Goal: Transaction & Acquisition: Purchase product/service

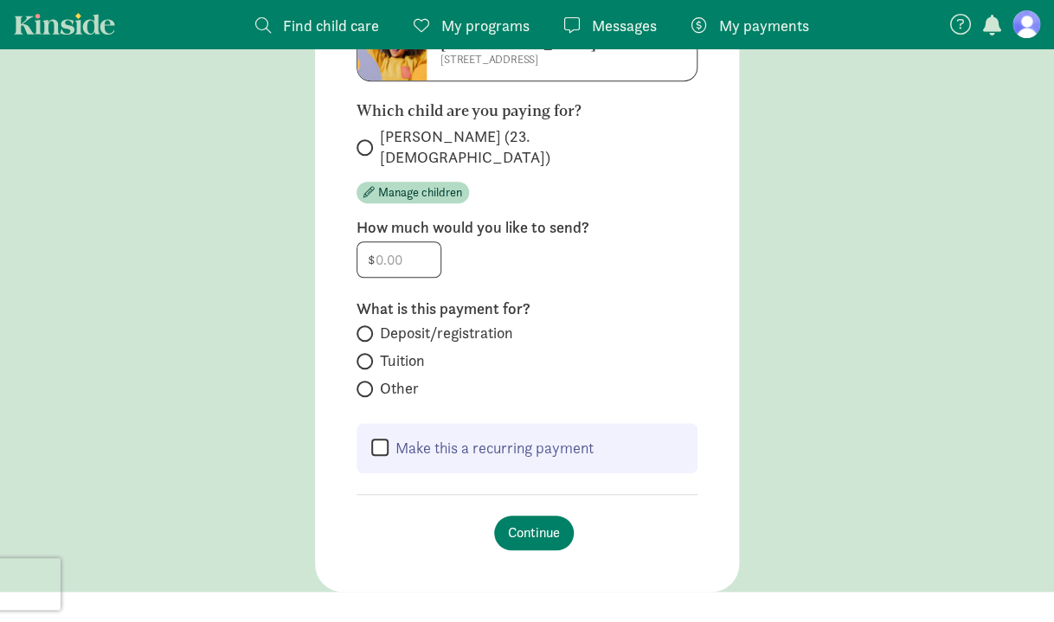
scroll to position [235, 0]
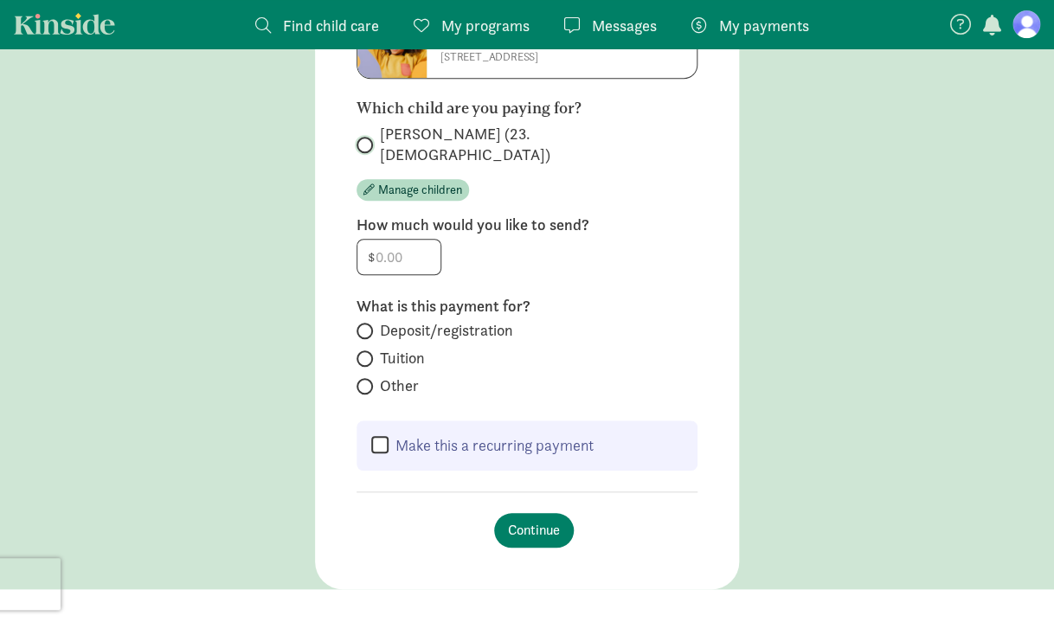
click at [365, 139] on input "[PERSON_NAME] (23.[DEMOGRAPHIC_DATA])" at bounding box center [362, 144] width 11 height 11
radio input "true"
click at [402, 240] on input "number" at bounding box center [398, 257] width 83 height 35
type input "200"
click at [562, 256] on div "How much would you like to send? $ 200" at bounding box center [527, 248] width 341 height 67
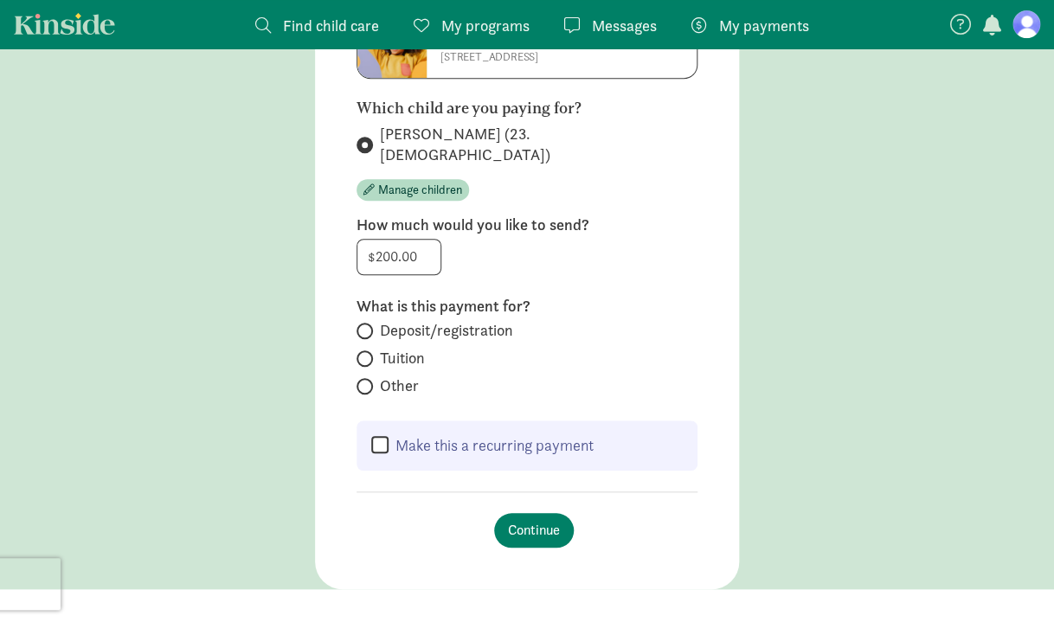
click at [400, 320] on span "Deposit/registration" at bounding box center [446, 330] width 133 height 21
click at [368, 325] on input "Deposit/registration" at bounding box center [362, 330] width 11 height 11
radio input "true"
click at [525, 520] on span "Continue" at bounding box center [534, 530] width 52 height 21
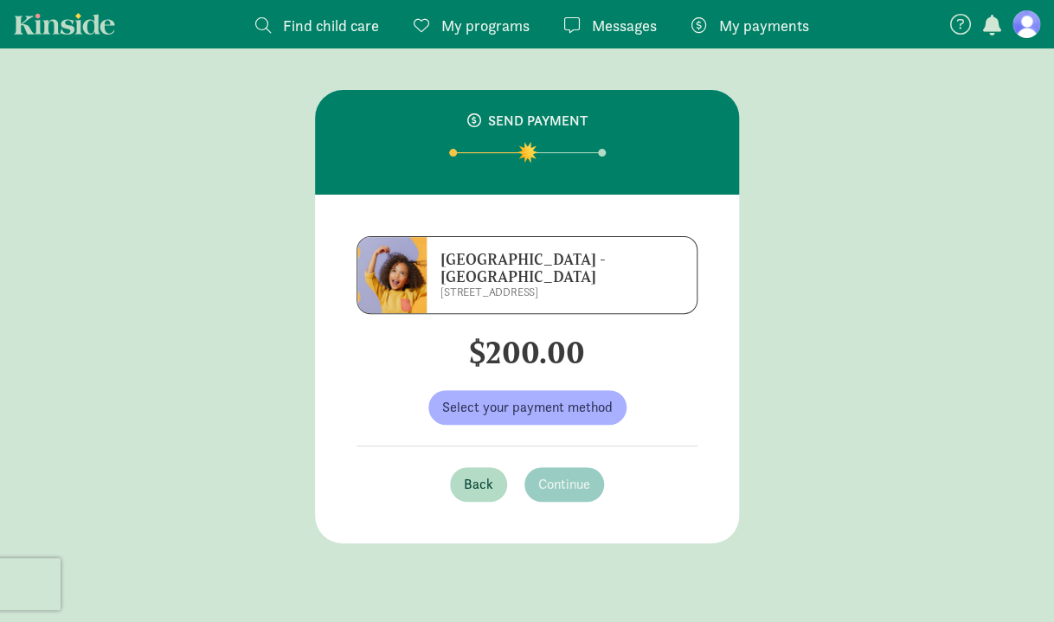
scroll to position [0, 0]
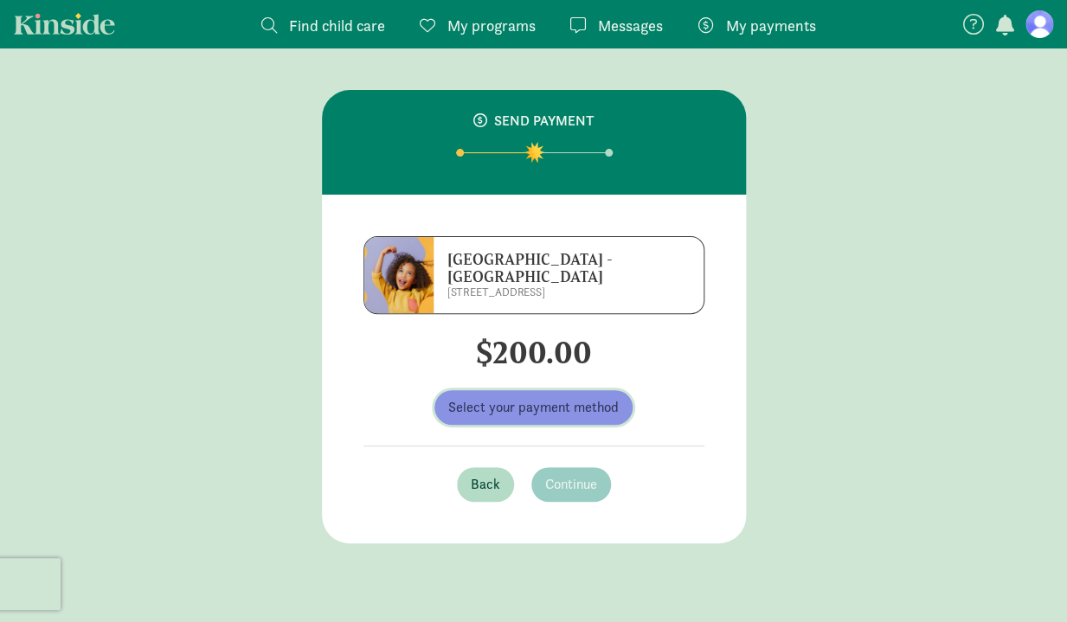
click at [542, 422] on button "Select your payment method" at bounding box center [533, 407] width 198 height 35
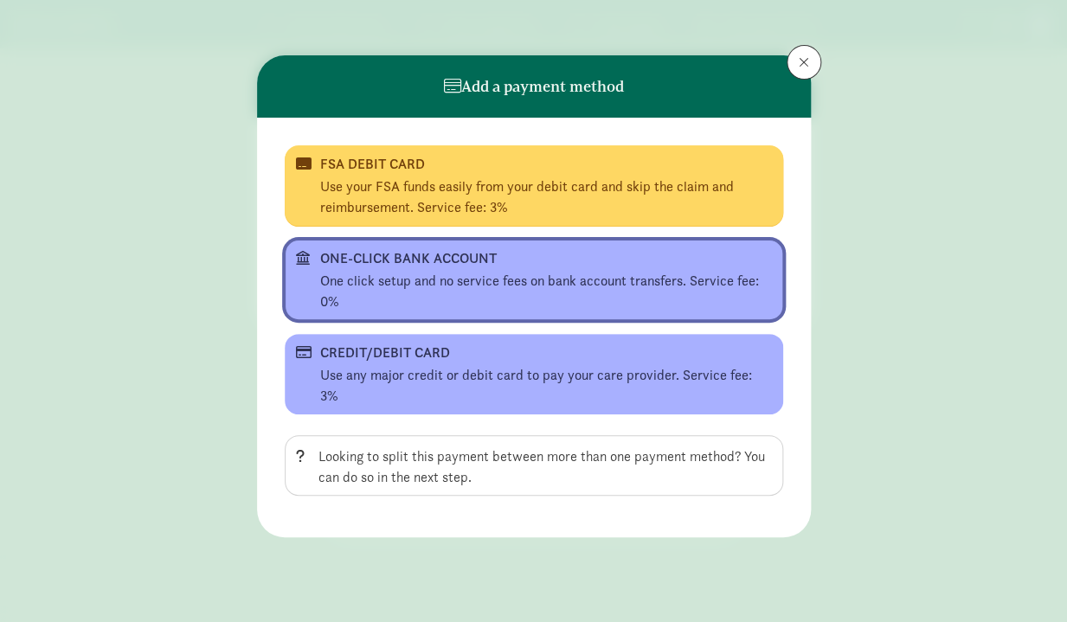
click at [541, 291] on div "One click setup and no service fees on bank account transfers. Service fee: 0%" at bounding box center [546, 292] width 452 height 42
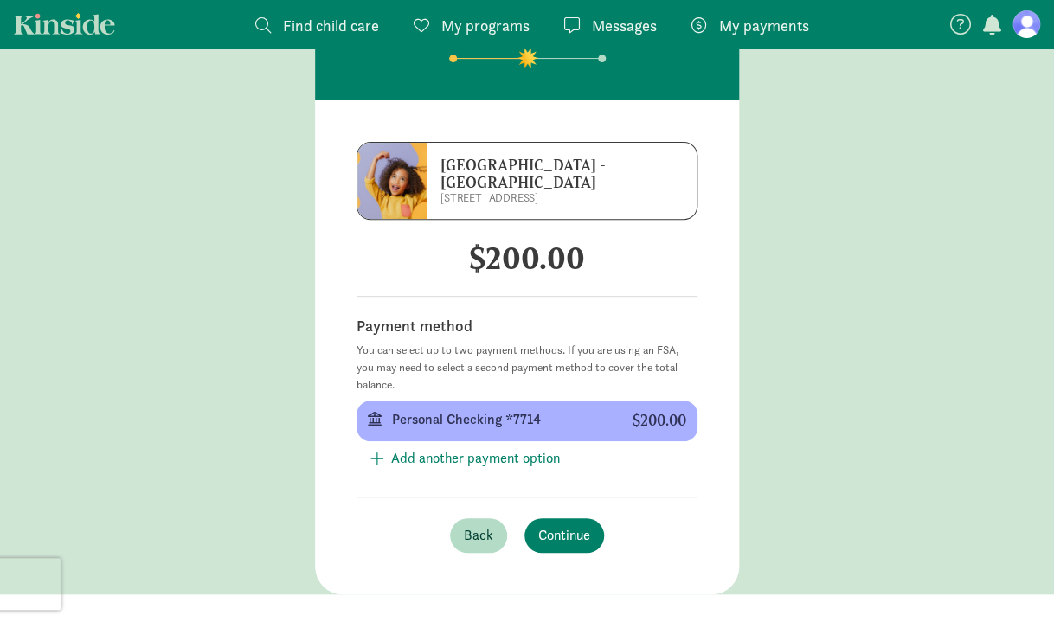
scroll to position [108, 0]
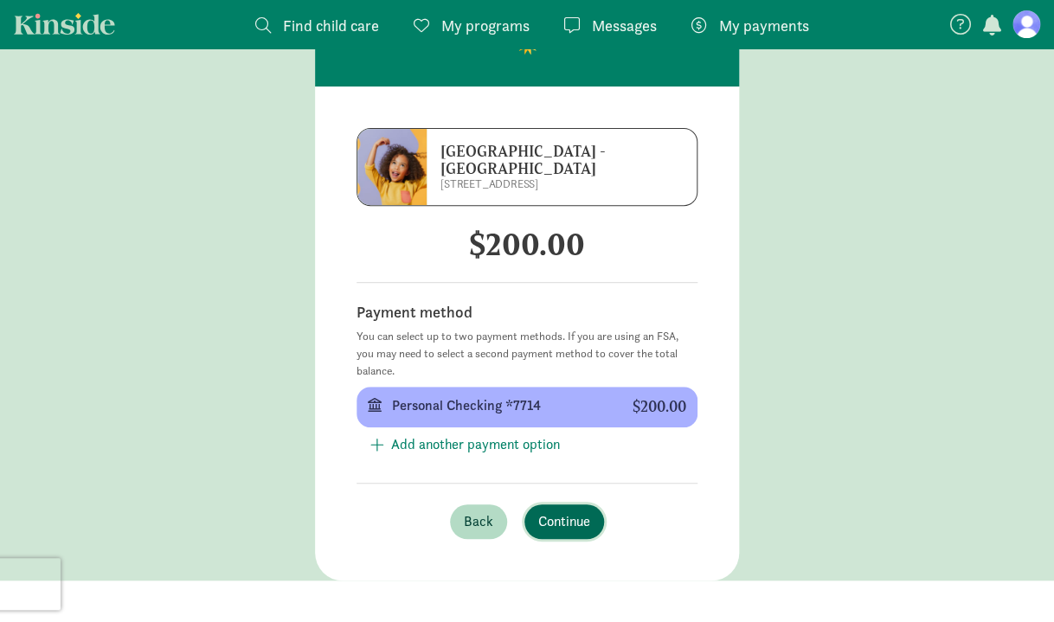
click at [563, 522] on span "Continue" at bounding box center [564, 521] width 52 height 21
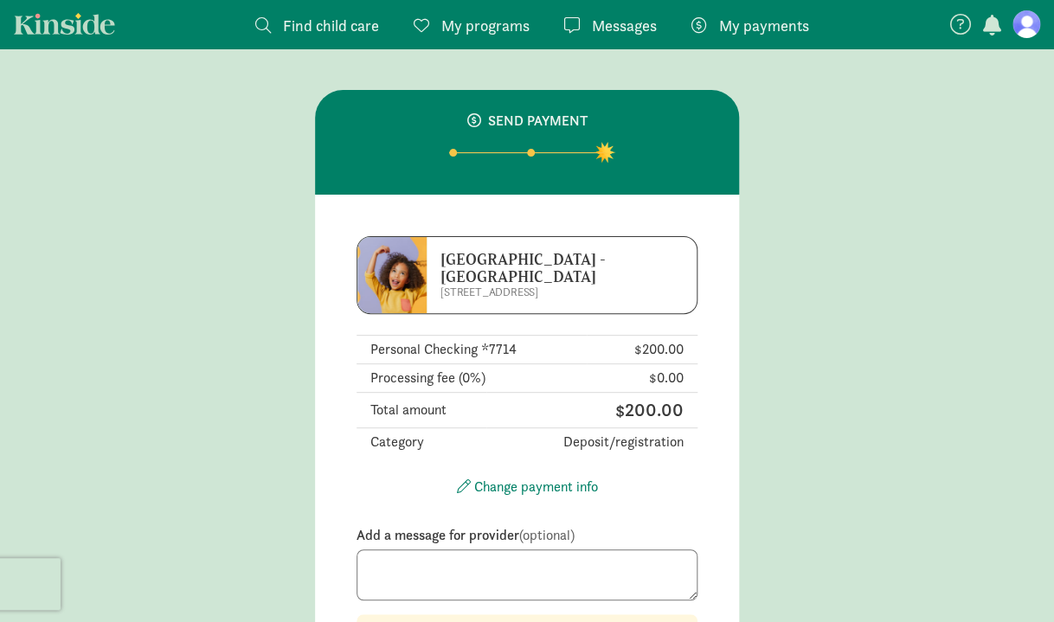
scroll to position [0, 0]
click at [572, 561] on textarea at bounding box center [527, 575] width 341 height 52
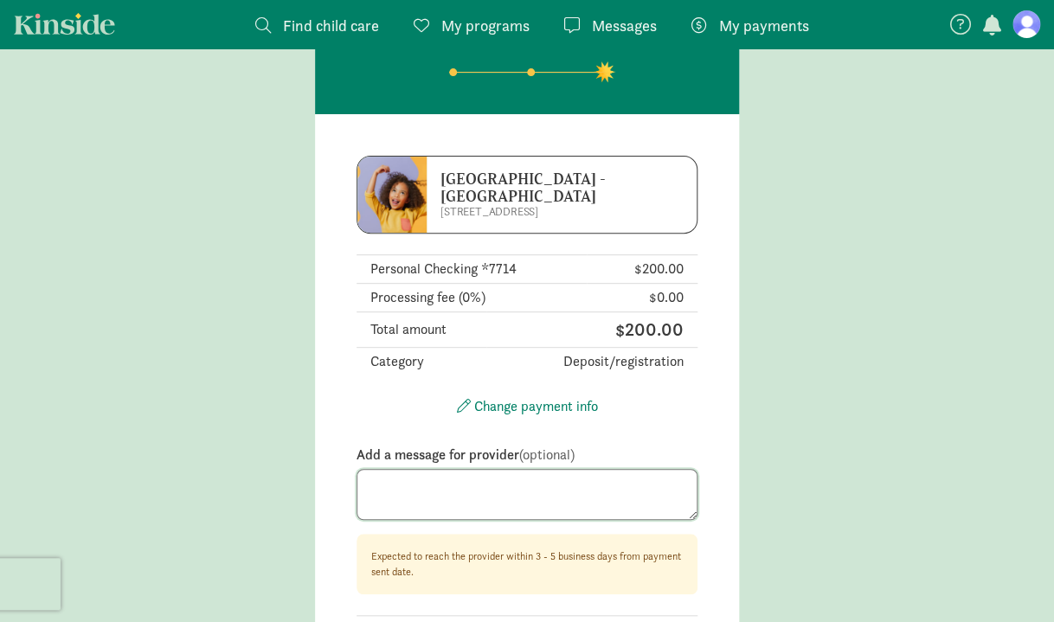
scroll to position [90, 0]
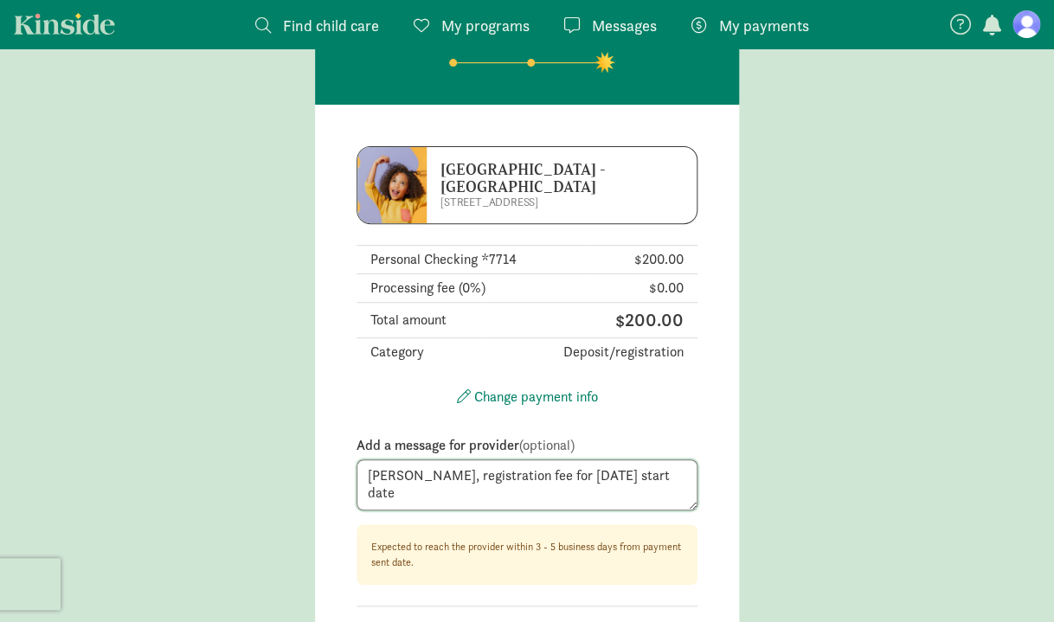
type textarea "[PERSON_NAME], registration fee for [DATE] start date"
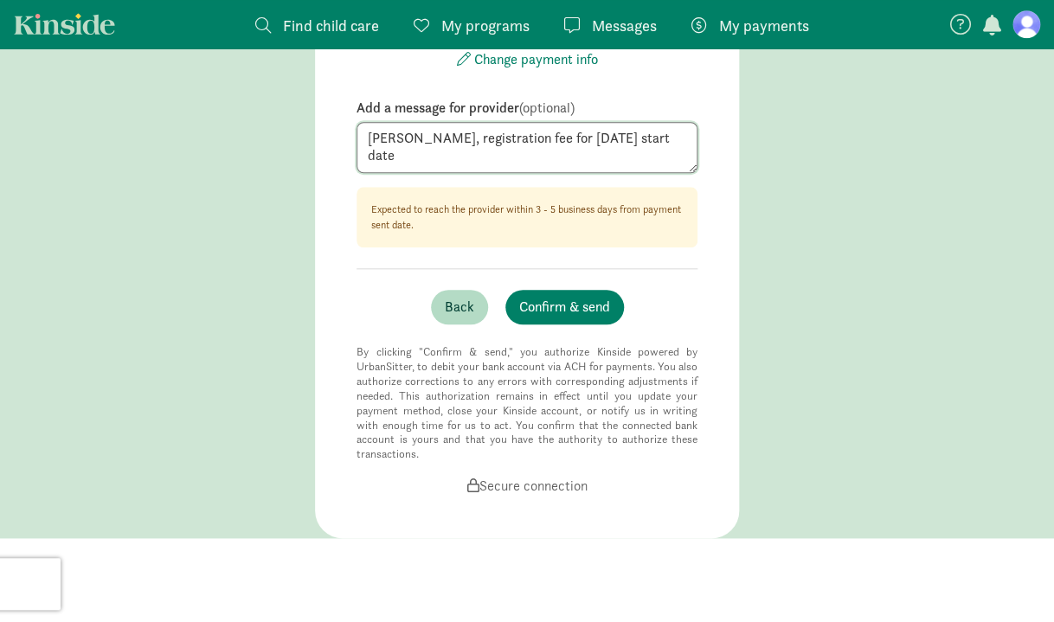
scroll to position [429, 0]
click at [585, 308] on span "Confirm & send" at bounding box center [564, 305] width 91 height 21
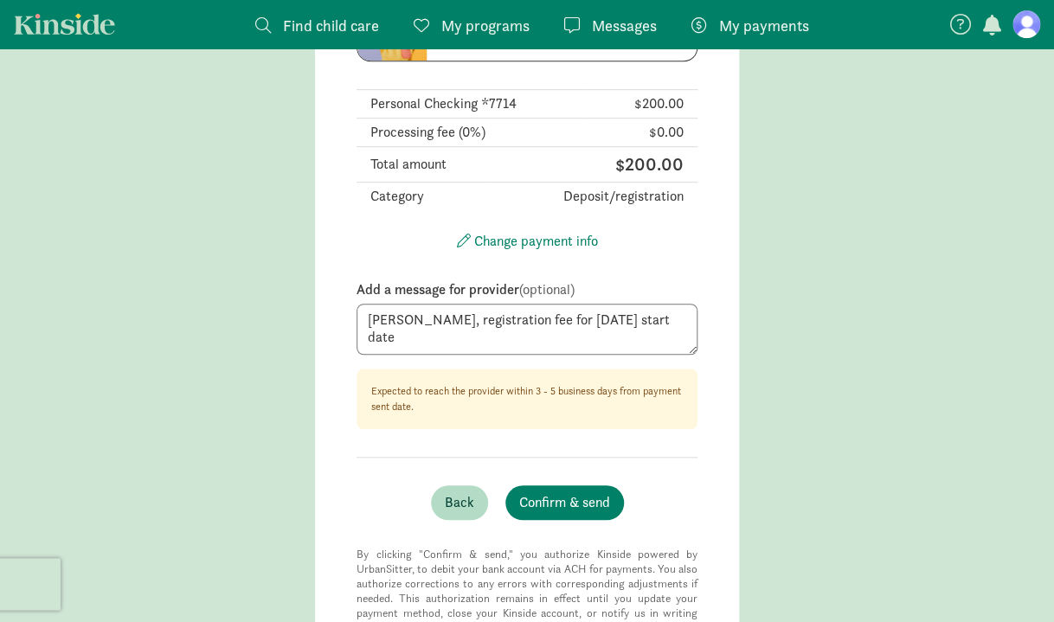
scroll to position [35, 0]
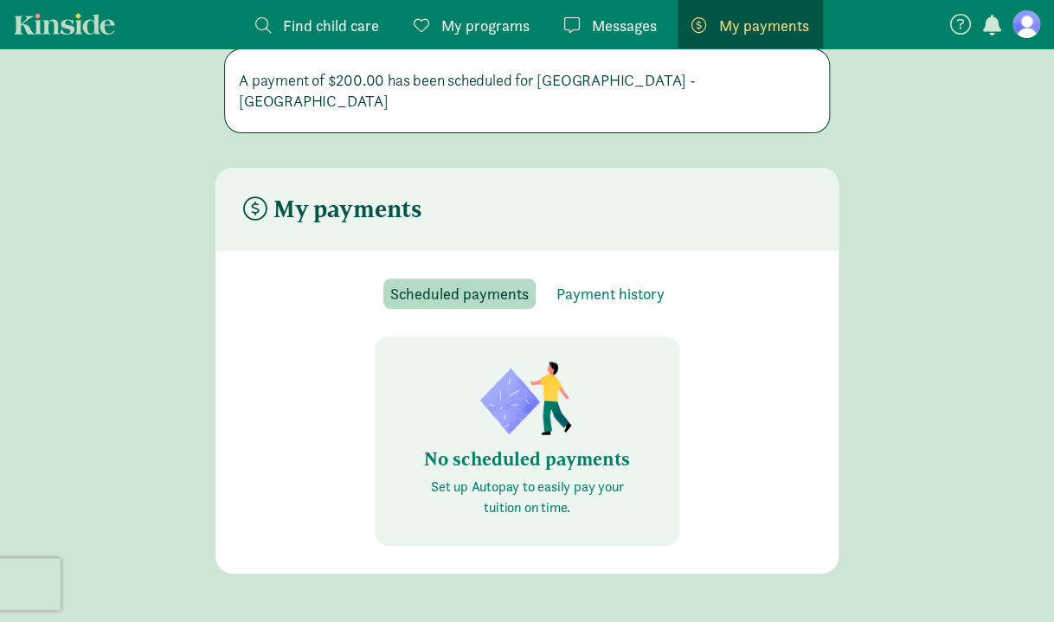
click at [582, 12] on link "Messages Messages" at bounding box center [610, 24] width 120 height 48
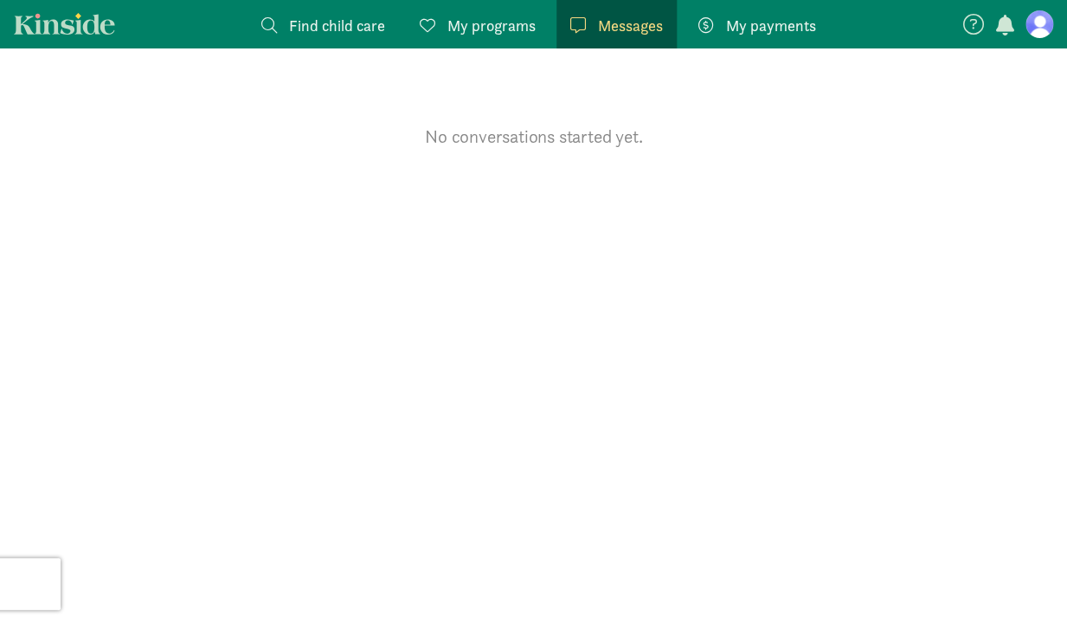
click at [479, 29] on span "My programs" at bounding box center [491, 25] width 88 height 23
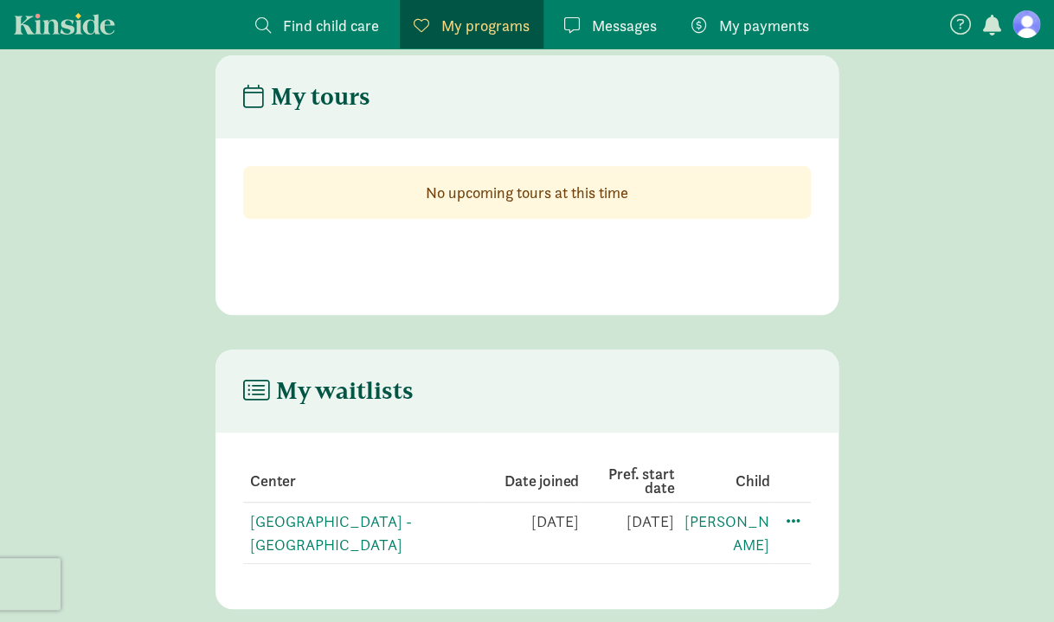
scroll to position [35, 0]
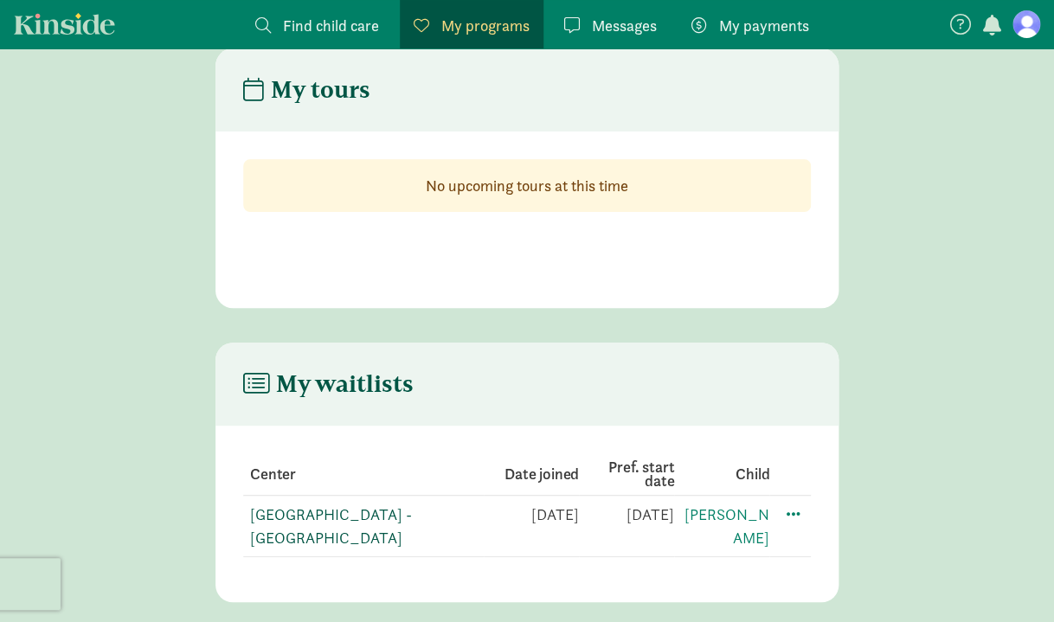
click at [294, 519] on link "[GEOGRAPHIC_DATA] - [GEOGRAPHIC_DATA]" at bounding box center [331, 525] width 162 height 43
click at [1036, 31] on figure at bounding box center [1026, 24] width 28 height 28
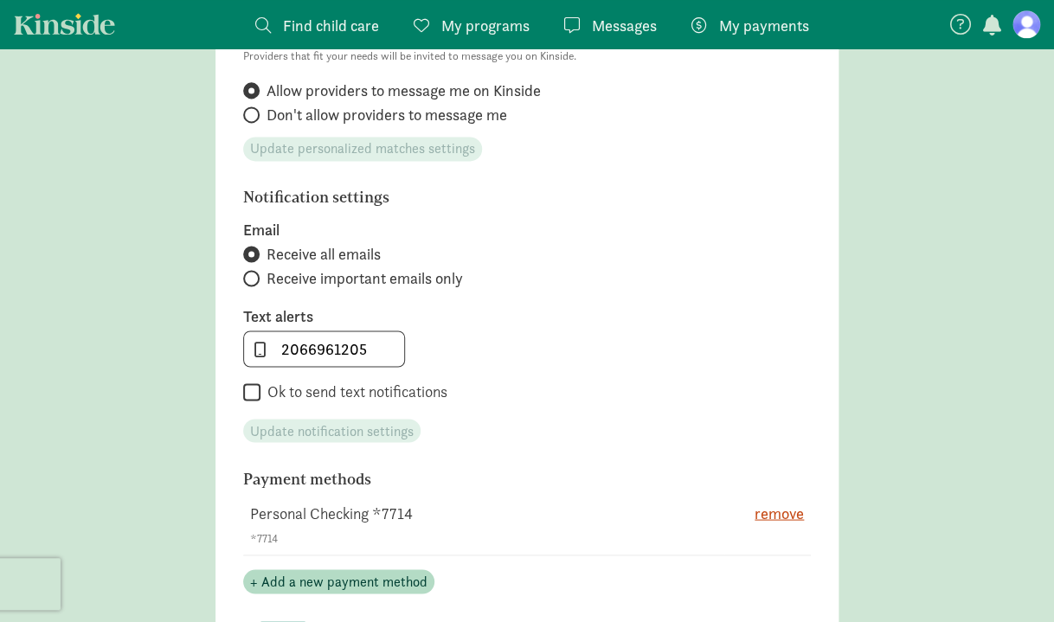
scroll to position [960, 0]
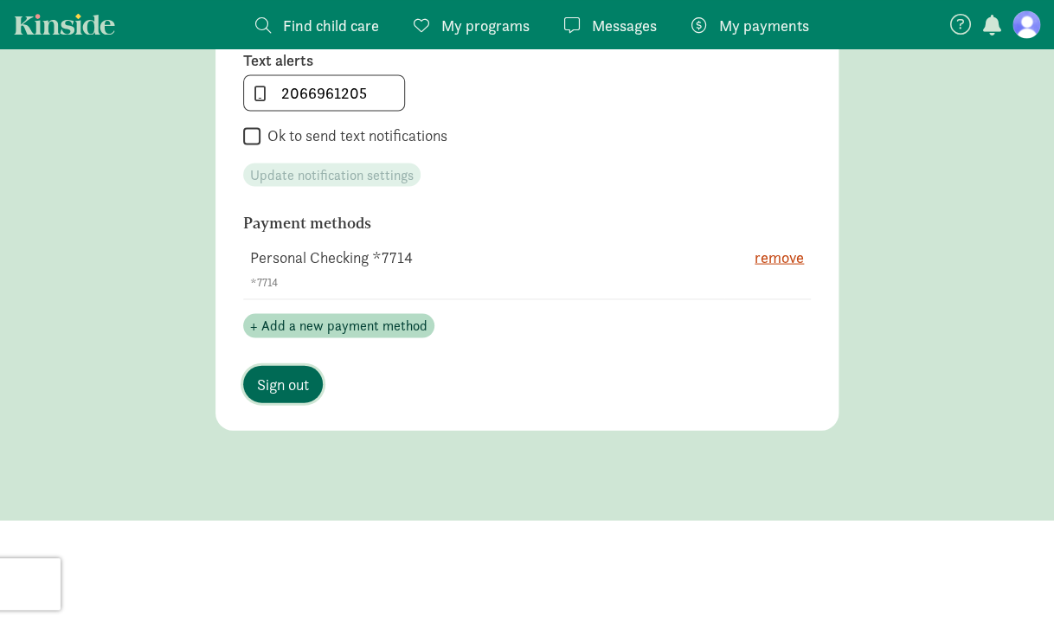
click at [284, 385] on span "Sign out" at bounding box center [283, 383] width 52 height 23
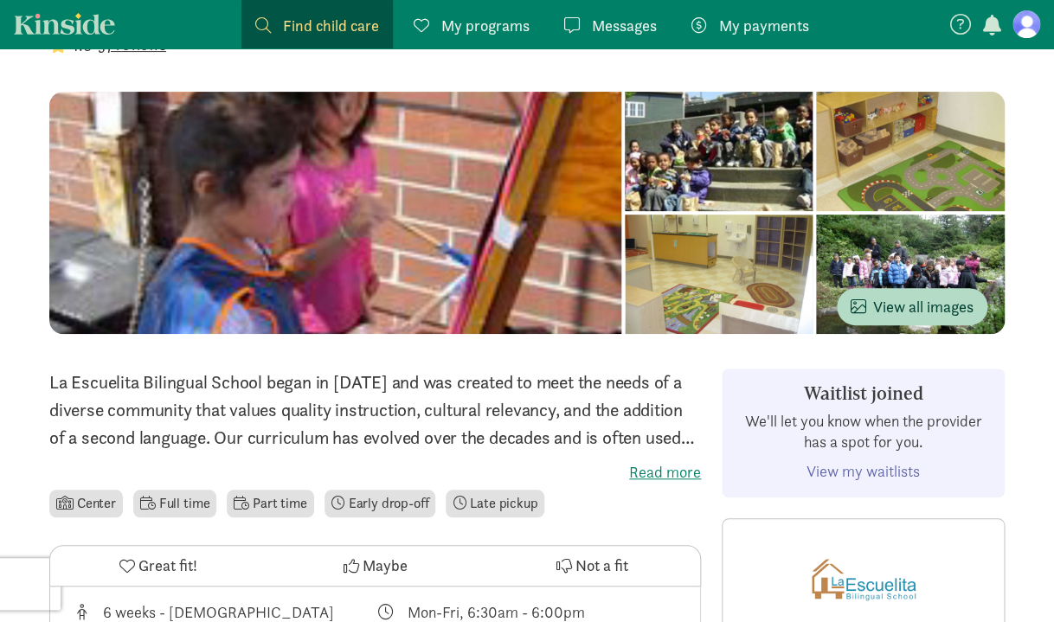
scroll to position [147, 0]
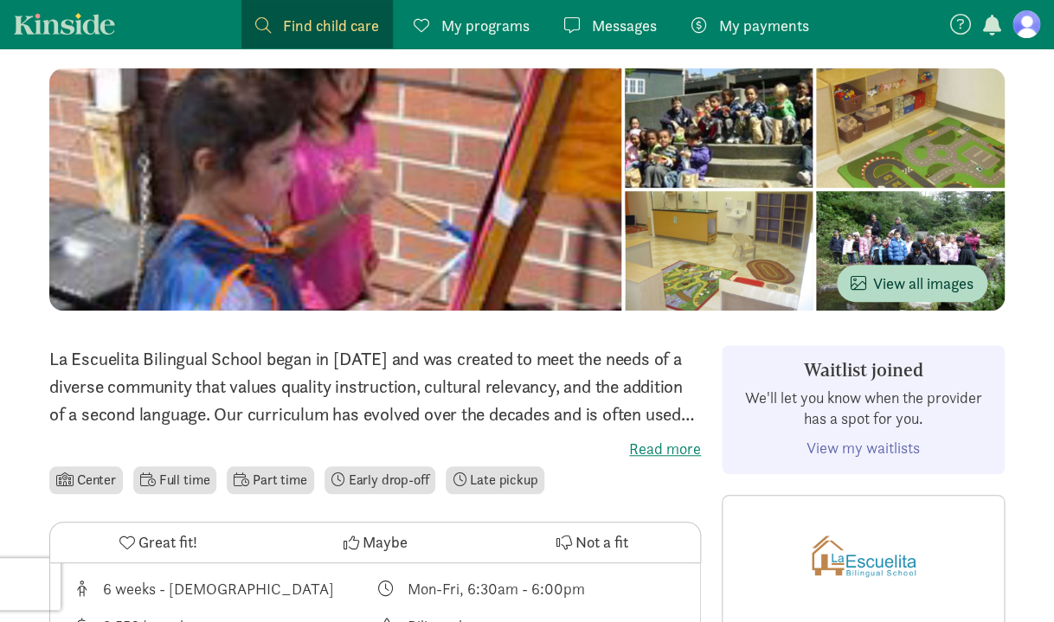
click at [625, 188] on div at bounding box center [719, 127] width 189 height 119
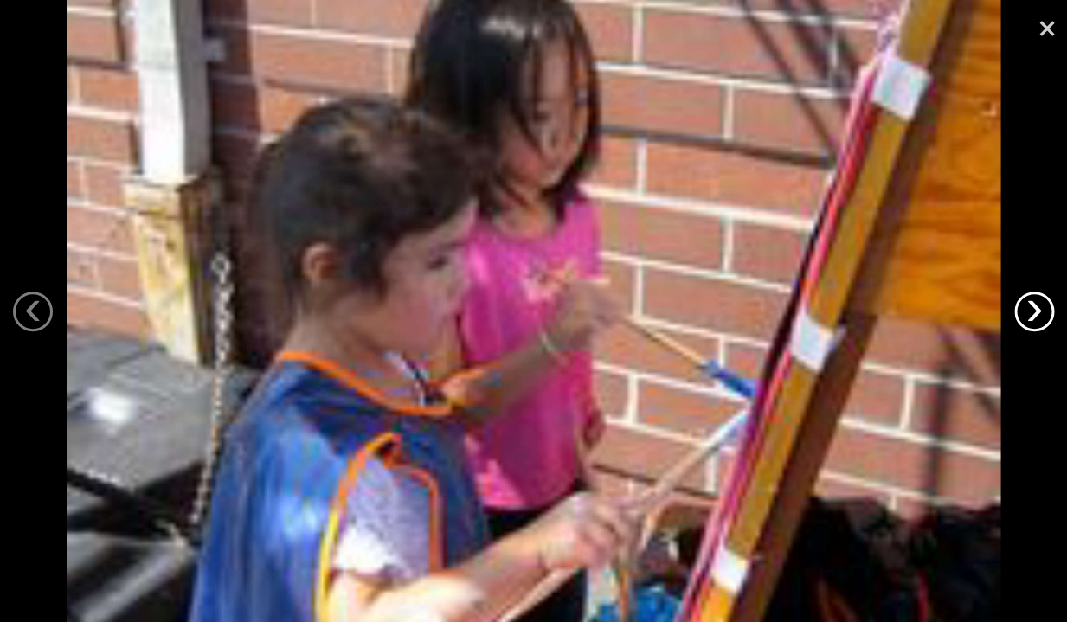
click at [1030, 313] on link "›" at bounding box center [1034, 312] width 40 height 40
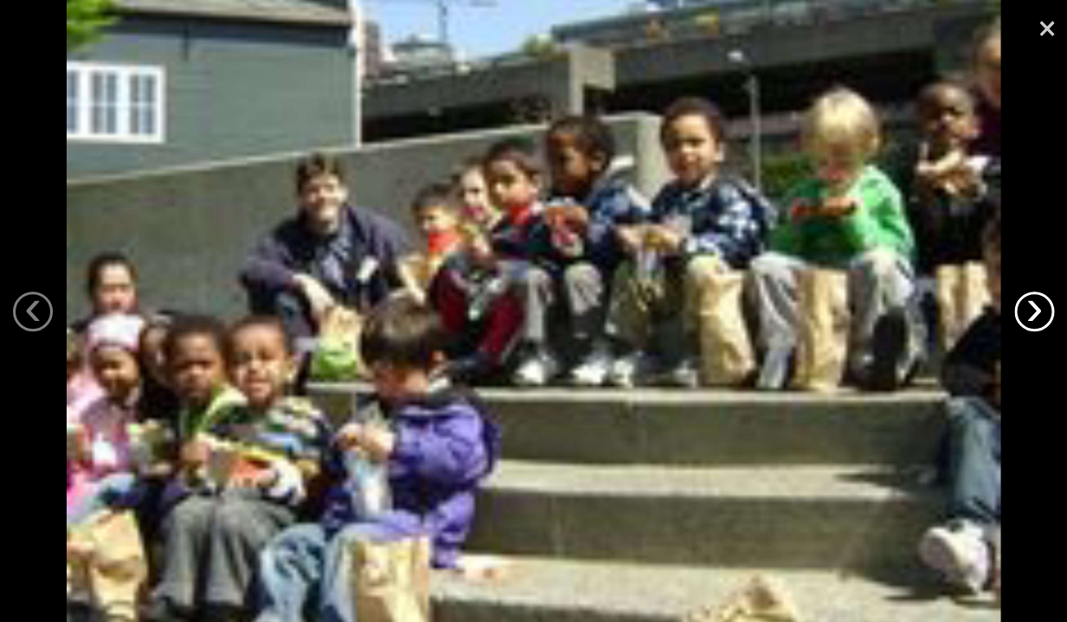
click at [1030, 313] on link "›" at bounding box center [1034, 312] width 40 height 40
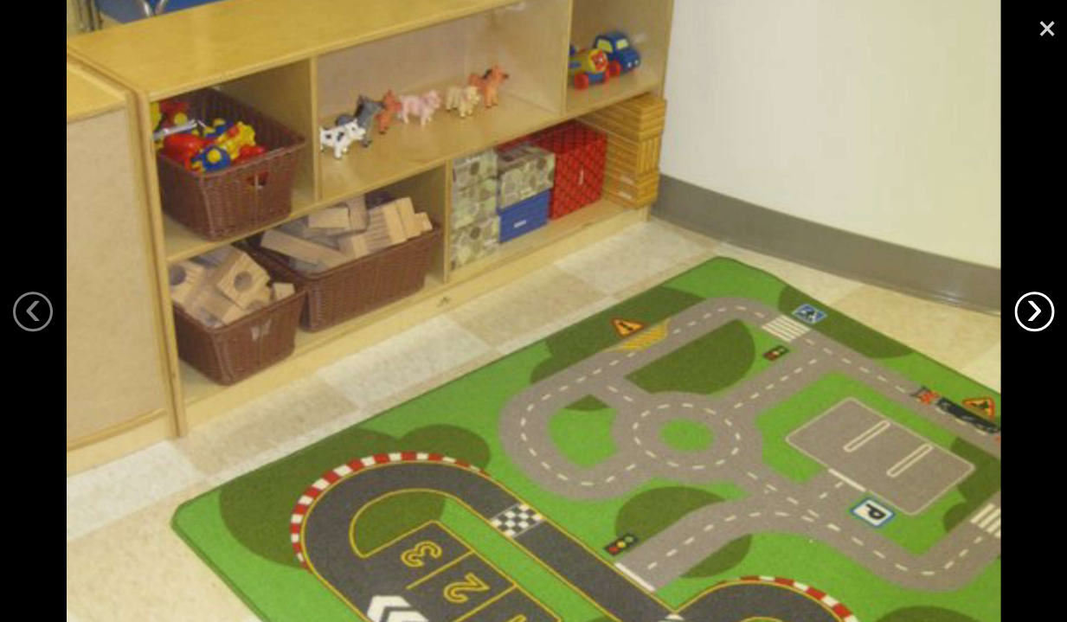
click at [1030, 313] on link "›" at bounding box center [1034, 312] width 40 height 40
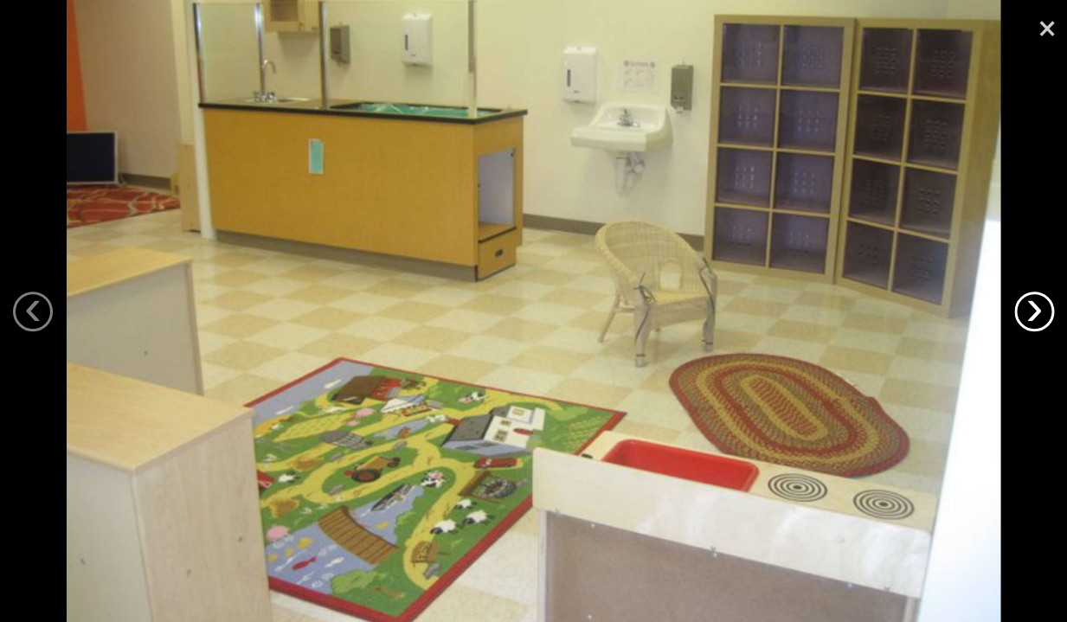
click at [1030, 313] on link "›" at bounding box center [1034, 312] width 40 height 40
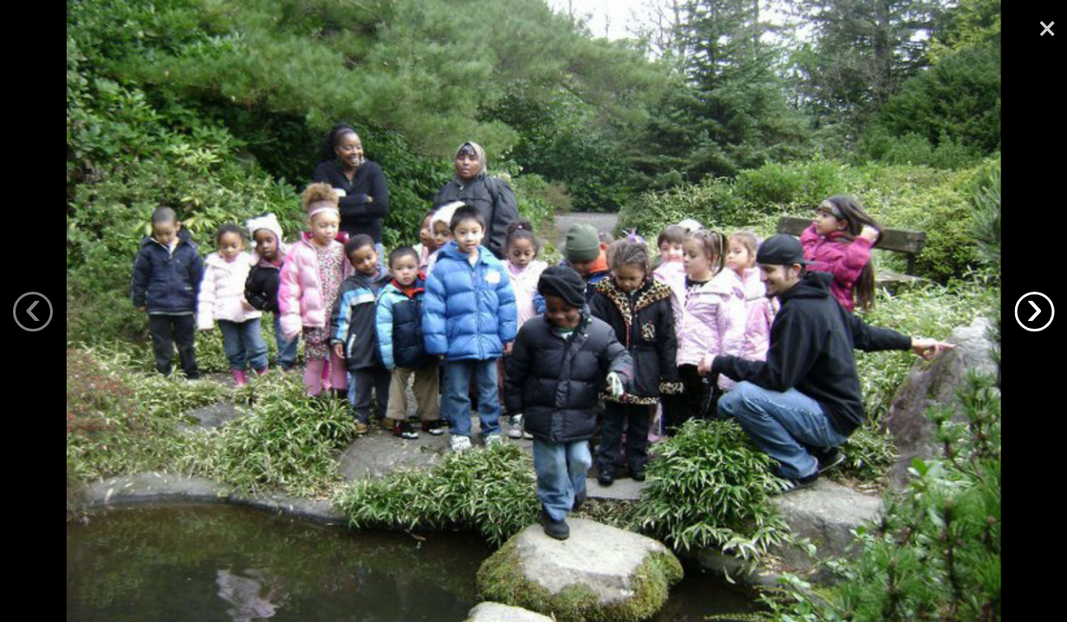
click at [1030, 313] on link "›" at bounding box center [1034, 312] width 40 height 40
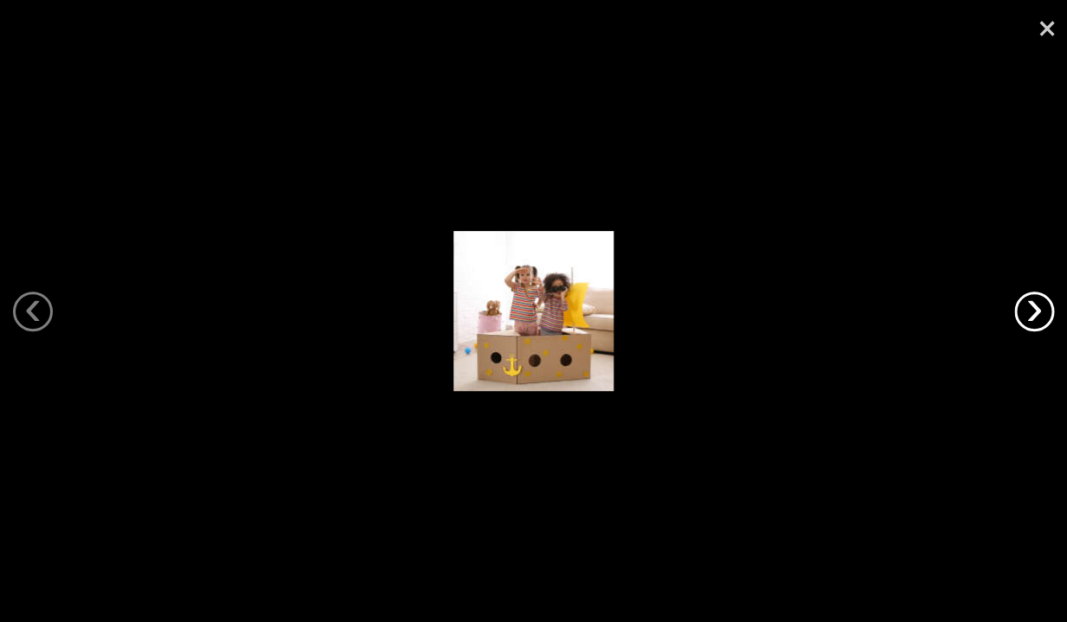
click at [1030, 313] on link "›" at bounding box center [1034, 312] width 40 height 40
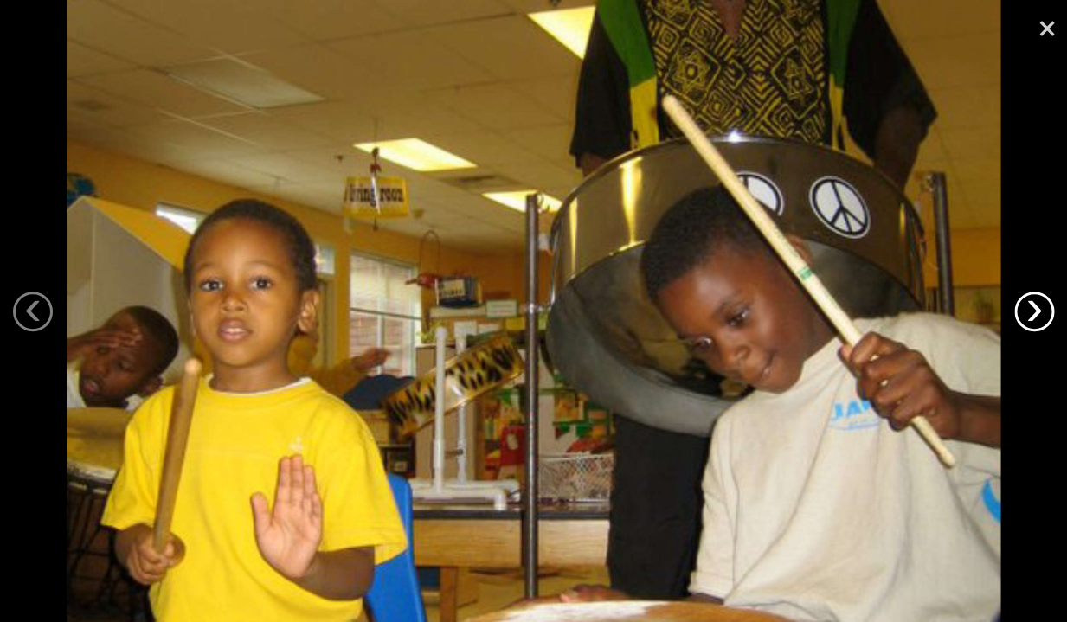
click at [1030, 313] on link "›" at bounding box center [1034, 312] width 40 height 40
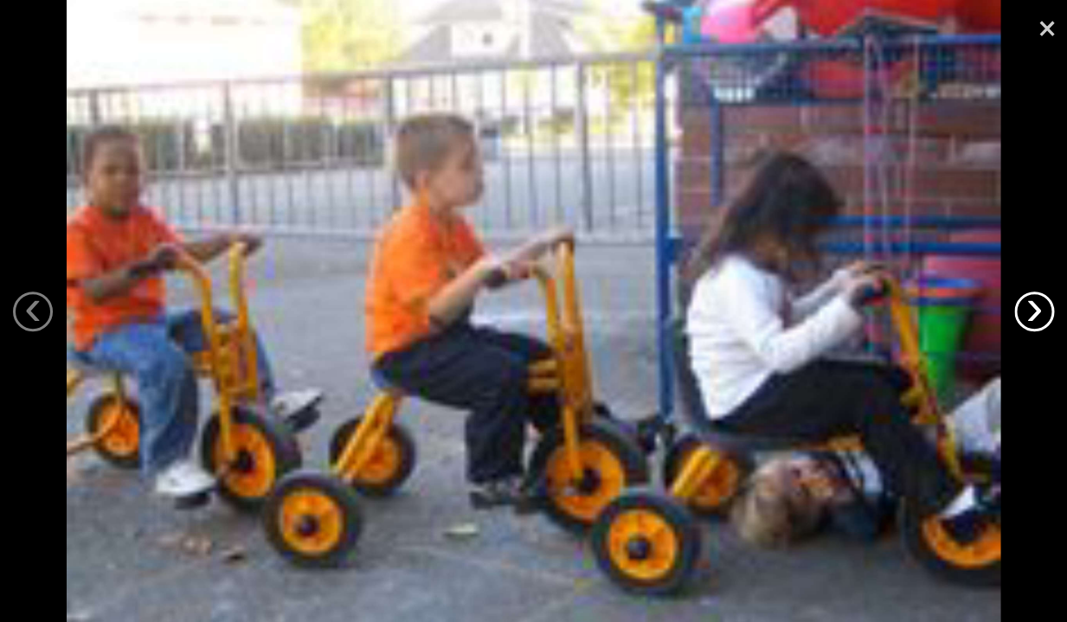
click at [1030, 313] on link "›" at bounding box center [1034, 312] width 40 height 40
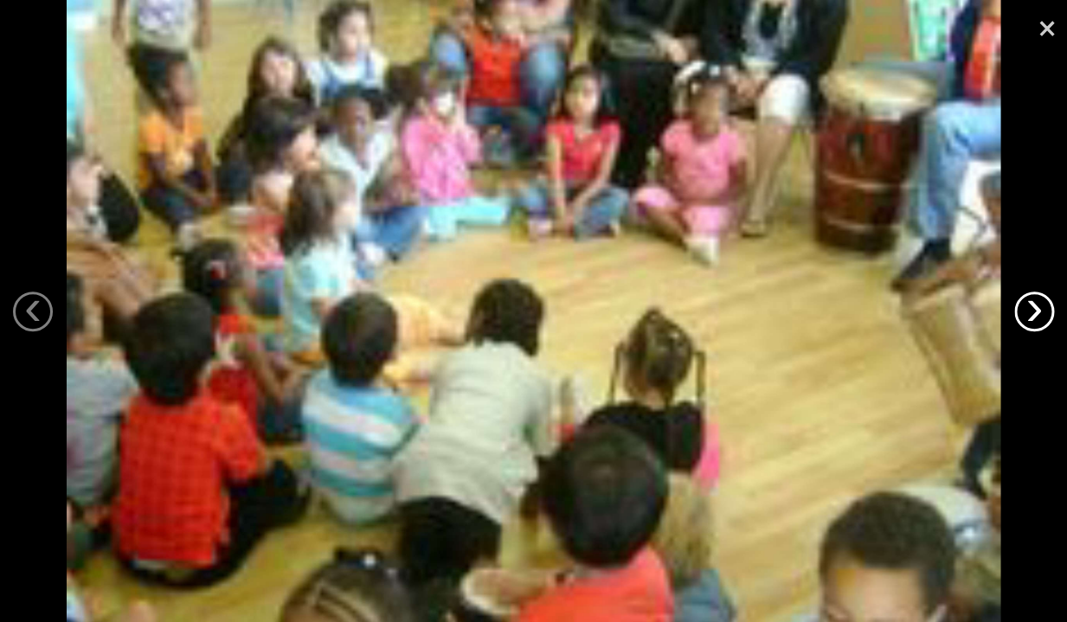
click at [1031, 313] on link "›" at bounding box center [1034, 312] width 40 height 40
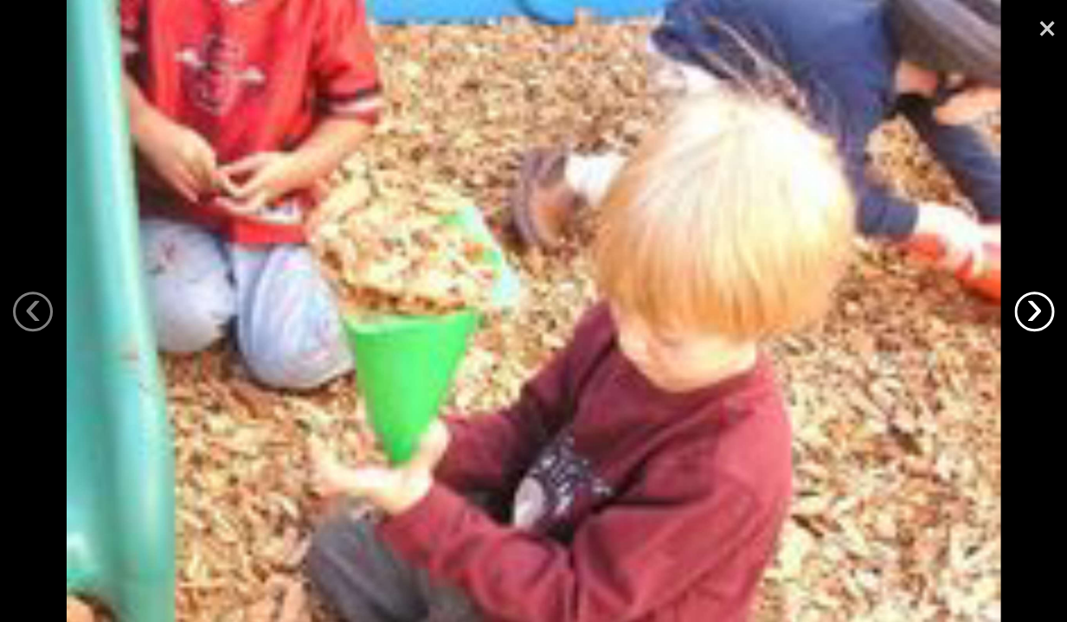
click at [1031, 313] on link "›" at bounding box center [1034, 312] width 40 height 40
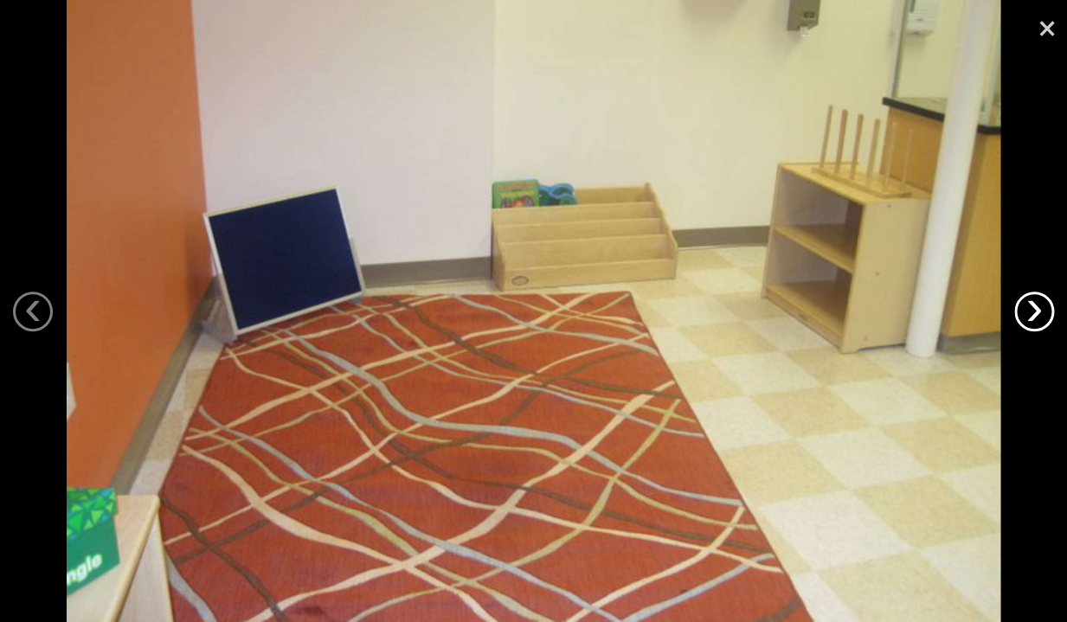
click at [1031, 313] on link "›" at bounding box center [1034, 312] width 40 height 40
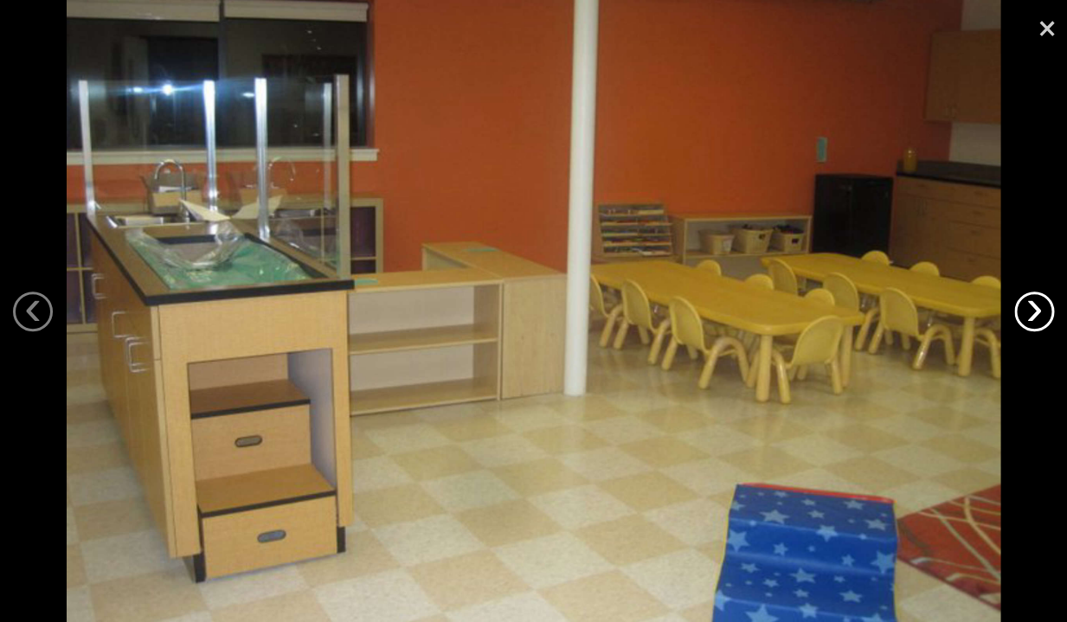
click at [1031, 313] on link "›" at bounding box center [1034, 312] width 40 height 40
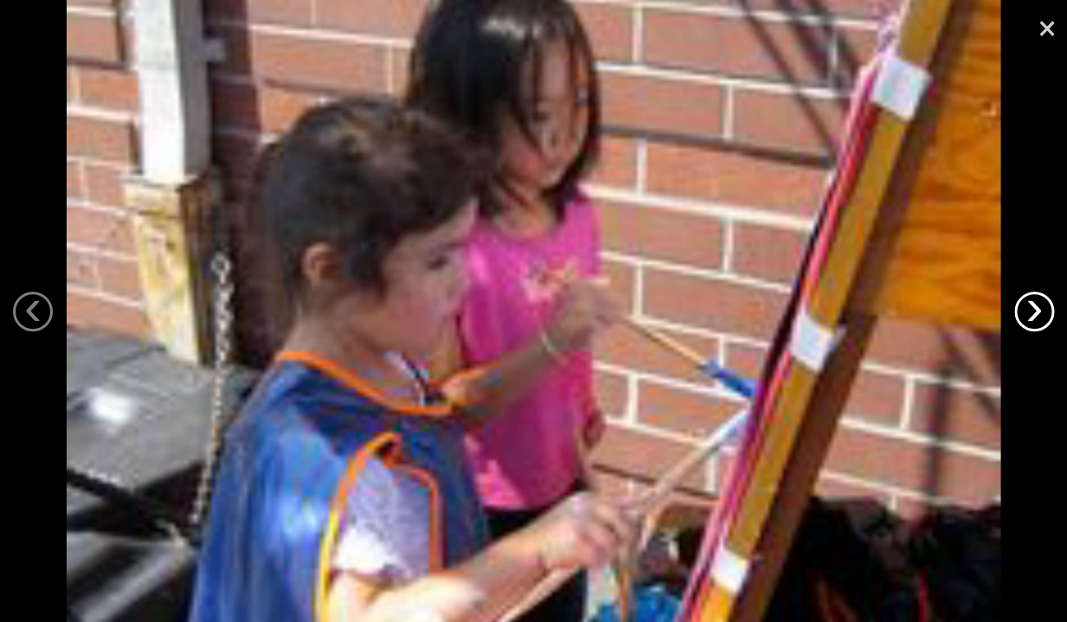
click at [1031, 313] on link "›" at bounding box center [1034, 312] width 40 height 40
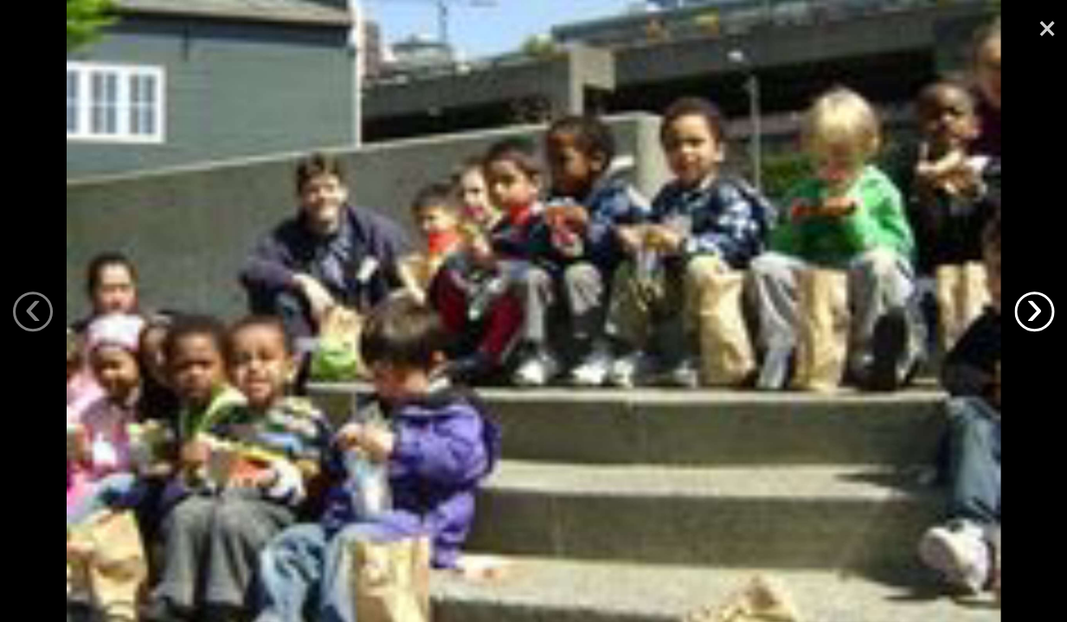
click at [1031, 313] on link "›" at bounding box center [1034, 312] width 40 height 40
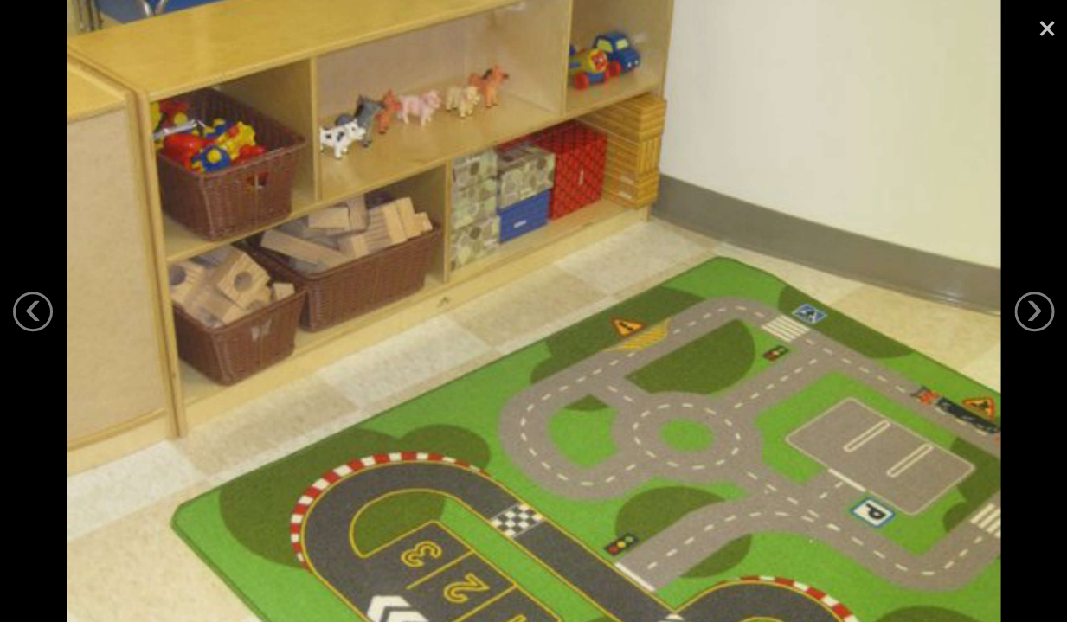
click at [1037, 39] on link "×" at bounding box center [1047, 26] width 40 height 52
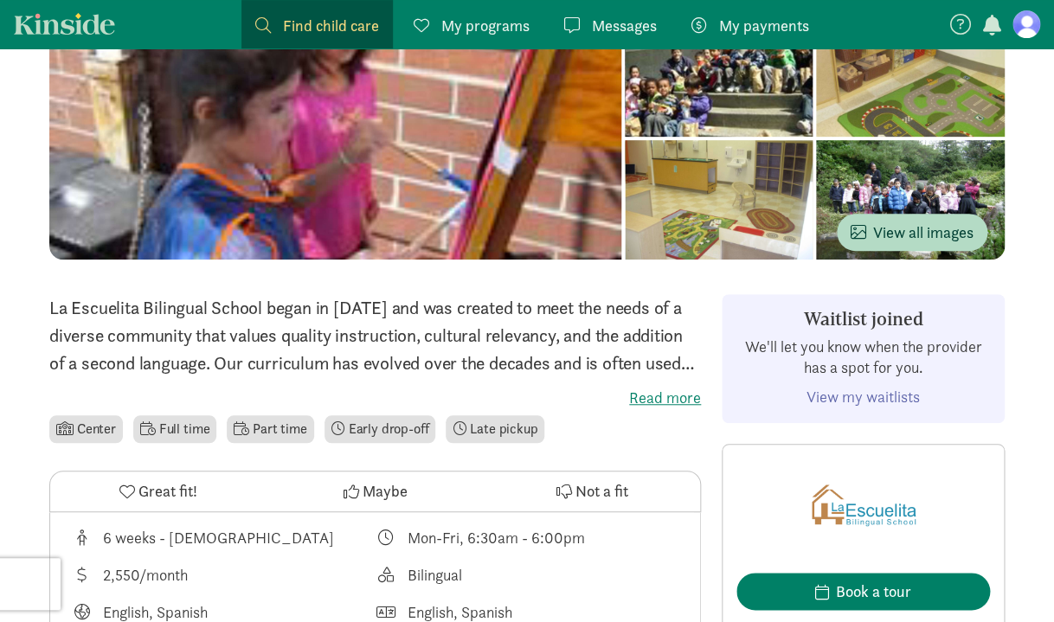
scroll to position [202, 0]
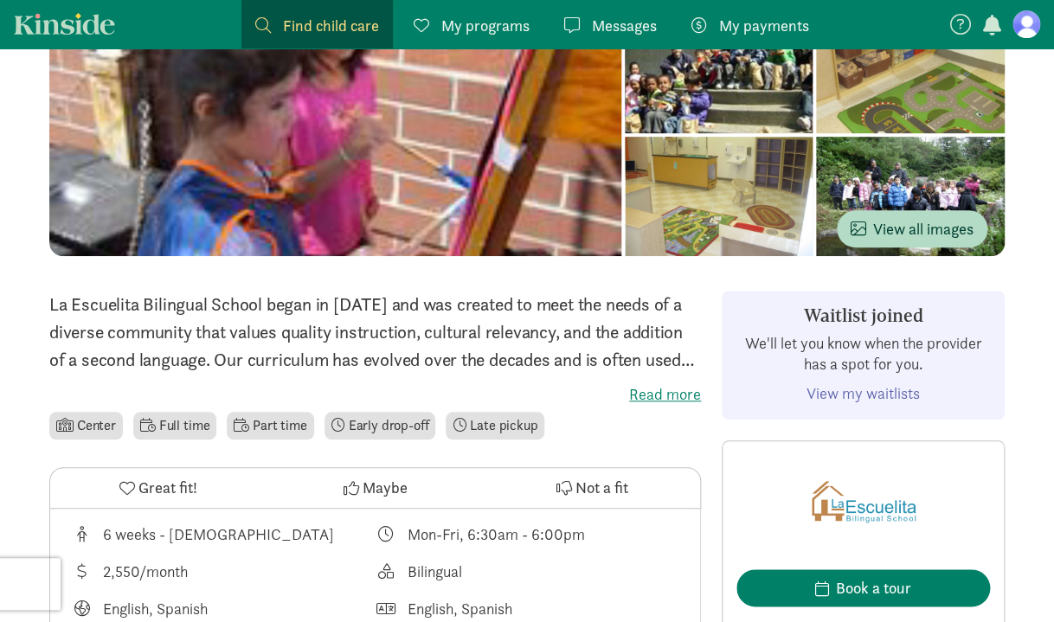
click at [671, 402] on label "Read more" at bounding box center [375, 394] width 652 height 21
click at [0, 0] on input "Read more" at bounding box center [0, 0] width 0 height 0
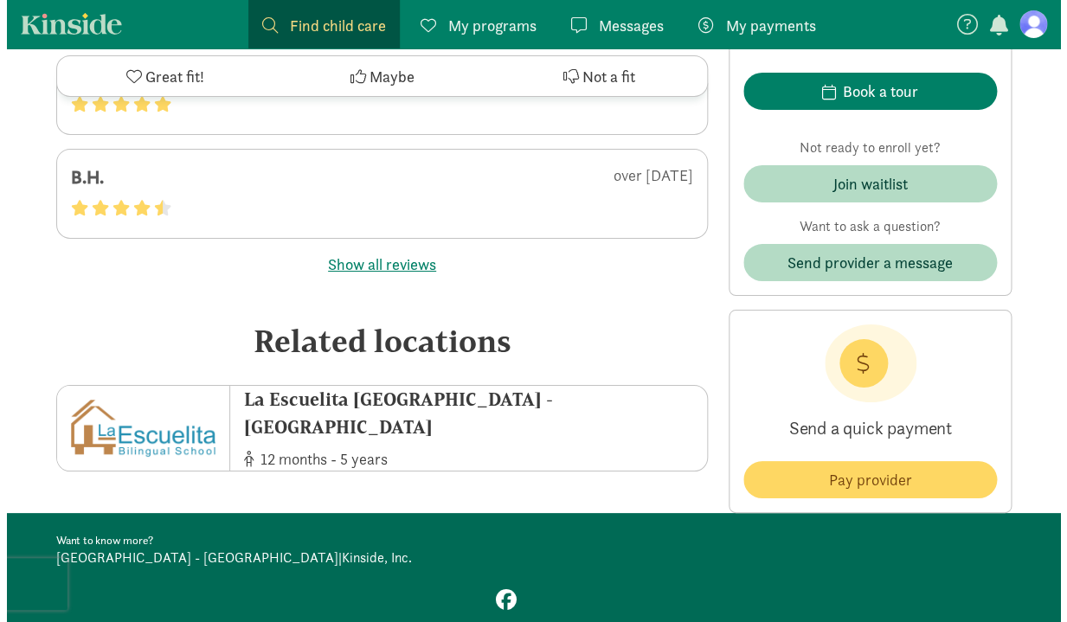
scroll to position [3980, 0]
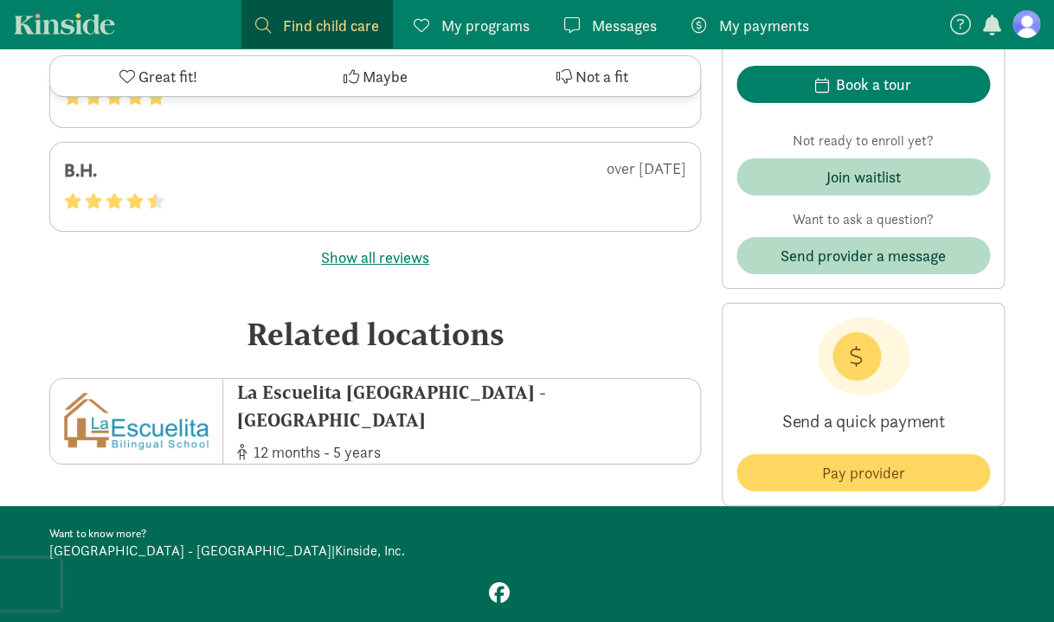
click at [408, 246] on button "Show all reviews" at bounding box center [375, 257] width 108 height 23
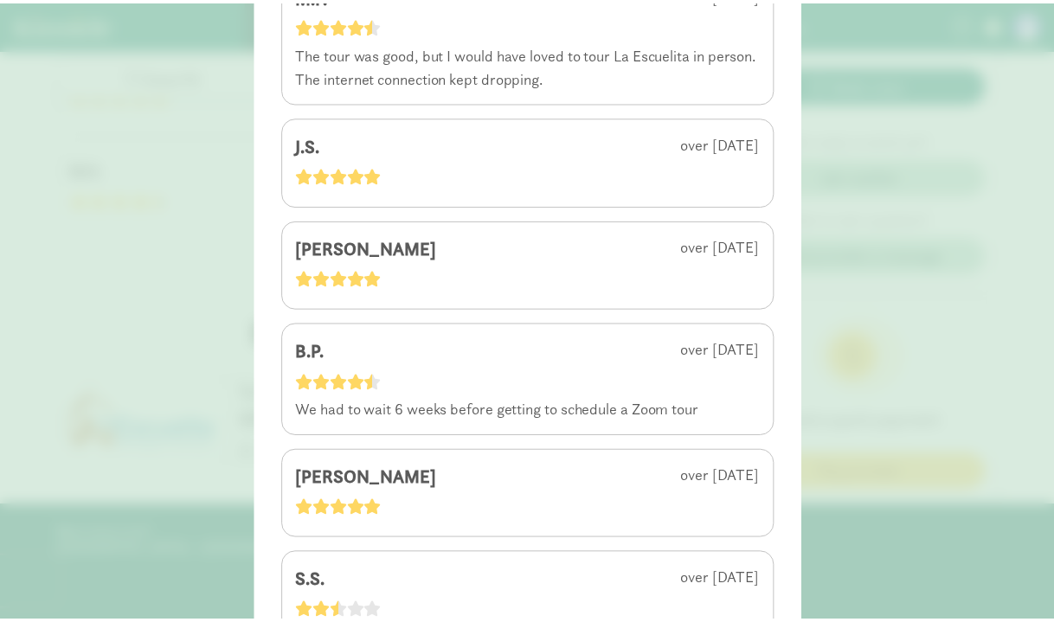
scroll to position [2895, 0]
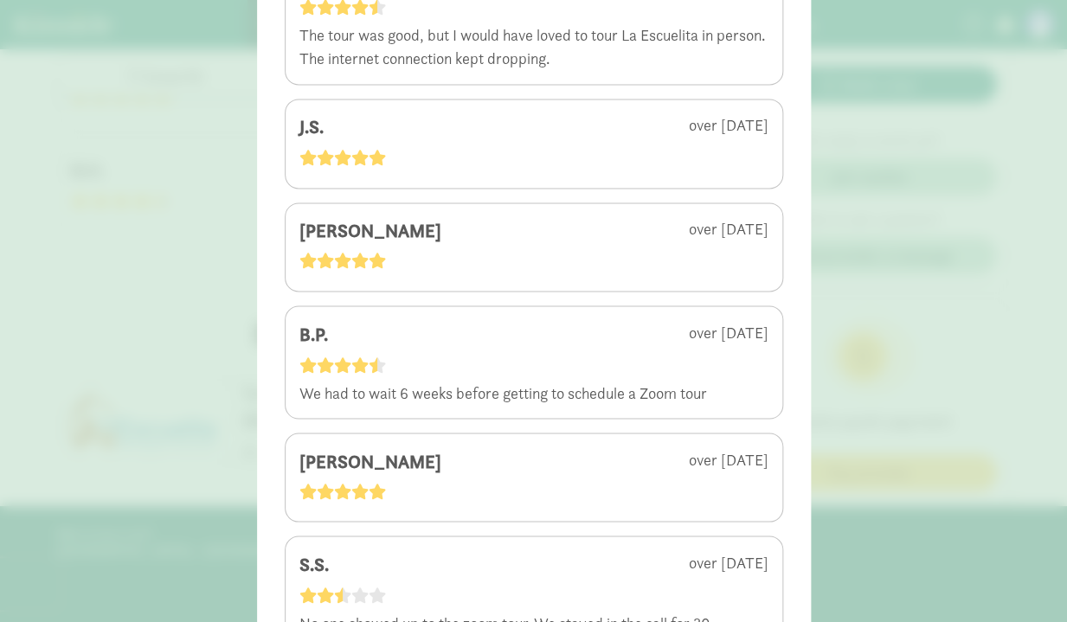
click at [873, 316] on div "4.6 - 57 reviews A.H. 11 months ago W.D. over 1 year ago B.H. over 1 year ago T…" at bounding box center [533, 311] width 1067 height 622
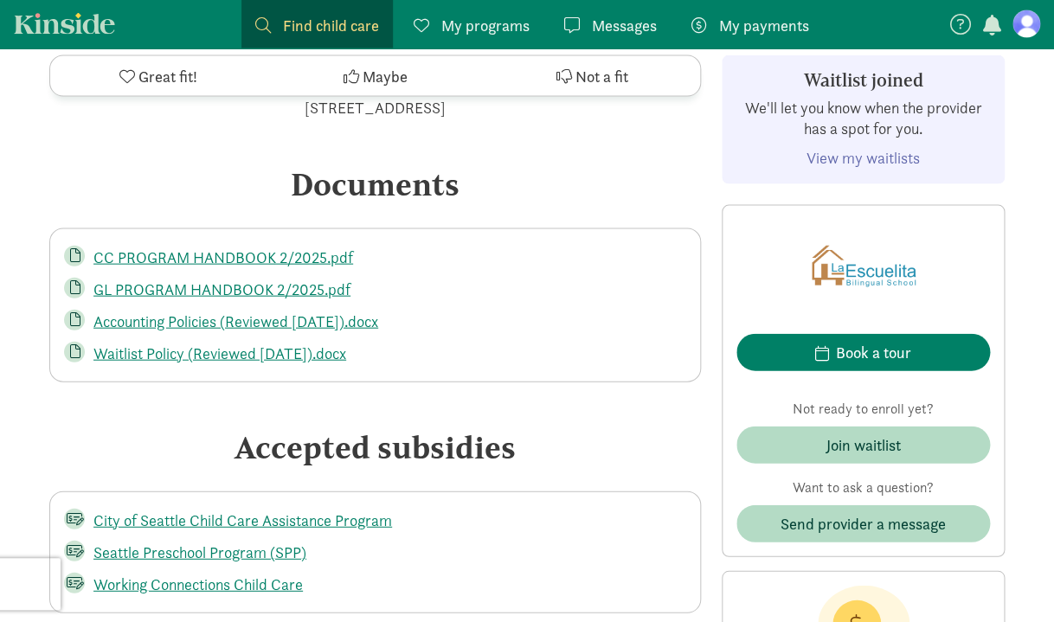
scroll to position [3198, 0]
